Goal: Navigation & Orientation: Find specific page/section

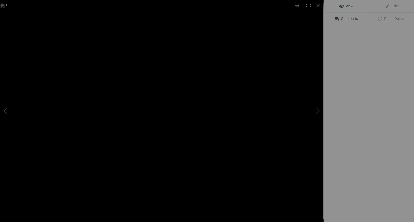
click at [136, 81] on img at bounding box center [161, 111] width 323 height 216
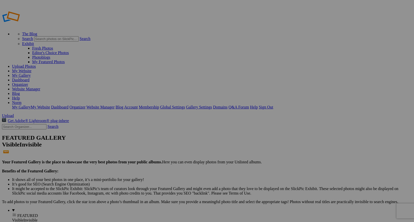
click at [140, 79] on img at bounding box center [140, 75] width 38 height 25
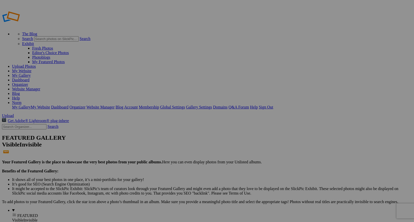
click at [143, 76] on img at bounding box center [140, 75] width 38 height 29
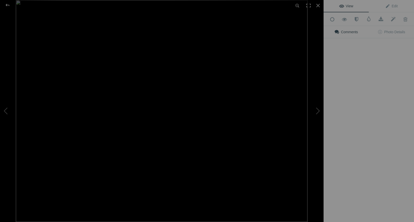
click at [155, 76] on img at bounding box center [162, 111] width 292 height 222
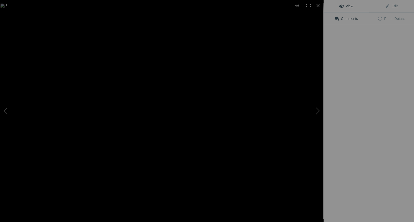
click at [144, 76] on img at bounding box center [161, 110] width 323 height 215
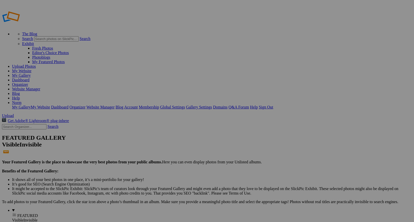
click at [17, 213] on span "FEATURED" at bounding box center [27, 215] width 21 height 4
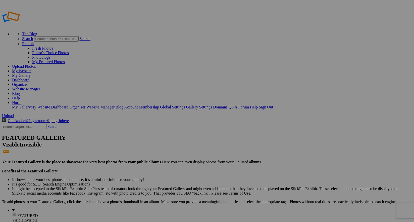
click at [145, 79] on img at bounding box center [140, 75] width 38 height 25
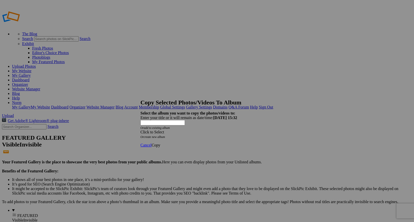
click at [140, 130] on span at bounding box center [140, 132] width 0 height 4
click at [151, 143] on span "Cancel" at bounding box center [145, 145] width 11 height 4
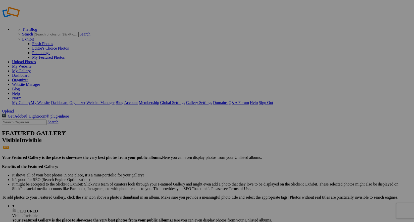
click at [17, 208] on span "FEATURED" at bounding box center [27, 210] width 21 height 4
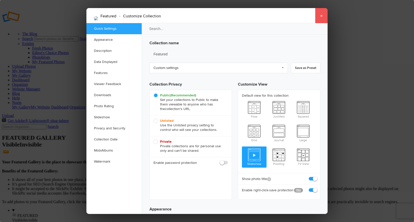
click at [322, 15] on link "×" at bounding box center [321, 15] width 13 height 15
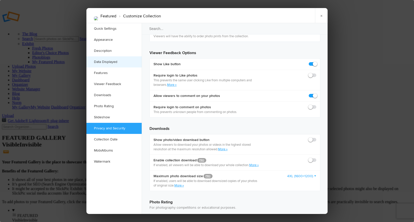
scroll to position [936, 0]
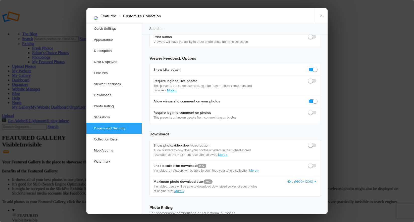
click at [321, 15] on link "×" at bounding box center [321, 15] width 13 height 15
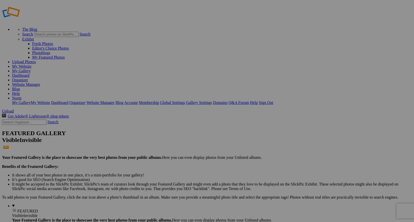
click at [17, 208] on span "FEATURED" at bounding box center [27, 210] width 21 height 4
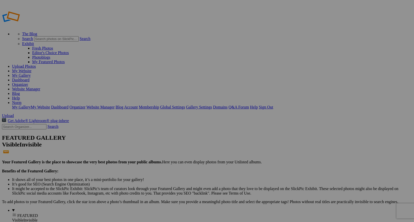
click at [28, 82] on link "Organizer" at bounding box center [20, 84] width 16 height 4
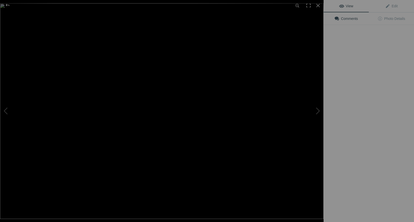
click at [150, 76] on img at bounding box center [161, 110] width 323 height 215
